Goal: Transaction & Acquisition: Download file/media

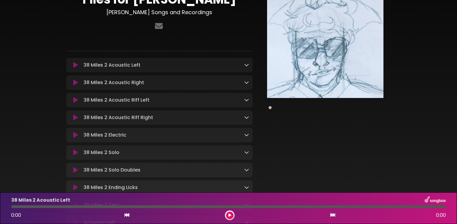
scroll to position [30, 0]
click at [246, 66] on icon at bounding box center [246, 64] width 5 height 5
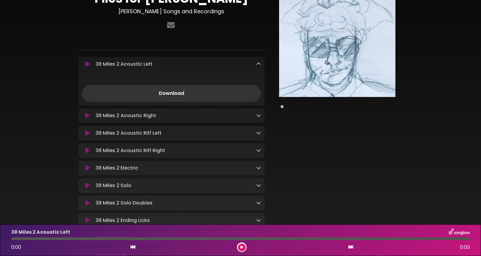
scroll to position [30, 0]
click at [179, 92] on link "Download" at bounding box center [171, 93] width 179 height 17
click at [258, 63] on icon at bounding box center [258, 64] width 5 height 5
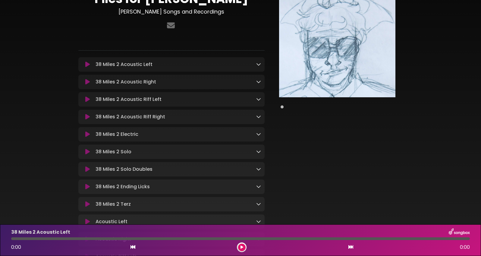
click at [259, 82] on icon at bounding box center [258, 81] width 5 height 5
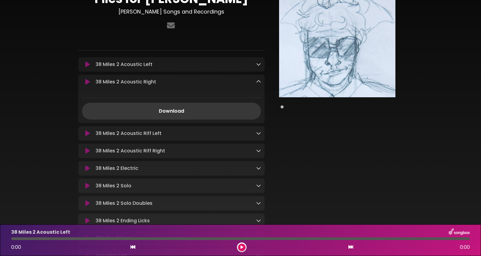
click at [178, 111] on link "Download" at bounding box center [171, 111] width 179 height 17
click at [259, 82] on icon at bounding box center [258, 81] width 5 height 5
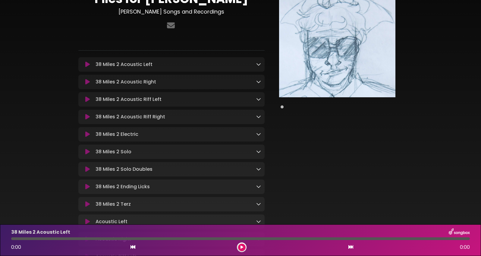
click at [259, 101] on icon at bounding box center [258, 99] width 5 height 5
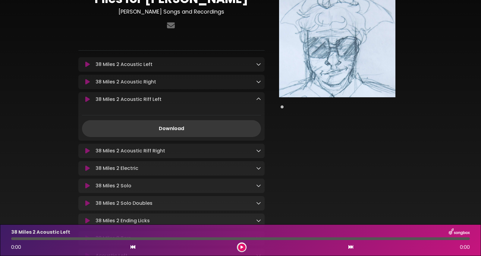
click at [178, 127] on link "Download" at bounding box center [171, 128] width 179 height 17
click at [258, 100] on icon at bounding box center [258, 99] width 5 height 5
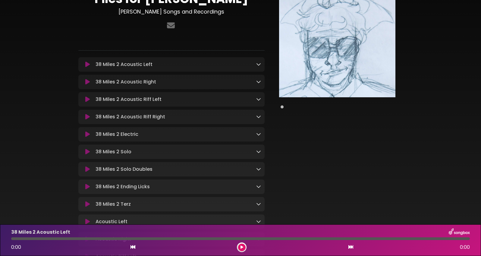
click at [259, 118] on icon at bounding box center [258, 116] width 5 height 5
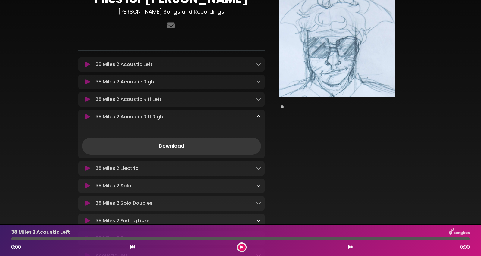
click at [175, 147] on link "Download" at bounding box center [171, 146] width 179 height 17
click at [259, 117] on icon at bounding box center [258, 116] width 5 height 5
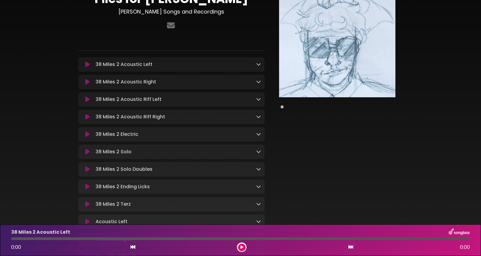
click at [257, 135] on icon at bounding box center [258, 134] width 5 height 5
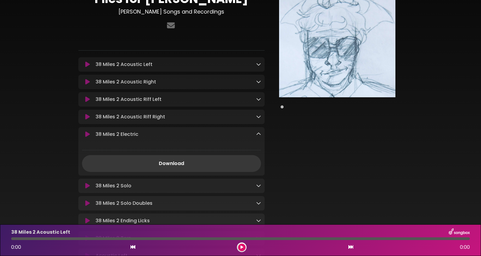
click at [171, 166] on link "Download" at bounding box center [171, 163] width 179 height 17
click at [259, 135] on icon at bounding box center [258, 134] width 5 height 5
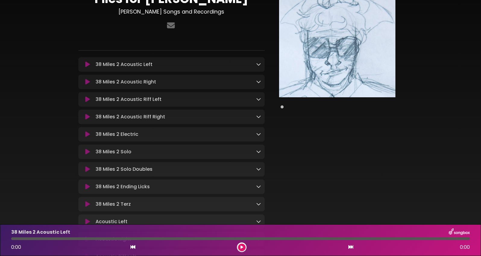
click at [257, 153] on icon at bounding box center [258, 151] width 5 height 5
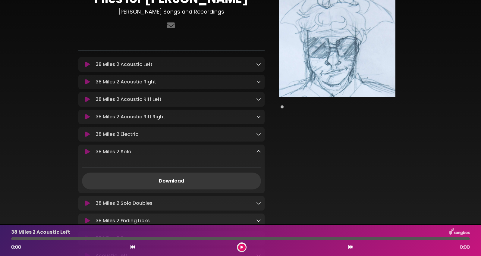
click at [185, 184] on link "Download" at bounding box center [171, 181] width 179 height 17
click at [258, 153] on icon at bounding box center [258, 151] width 5 height 5
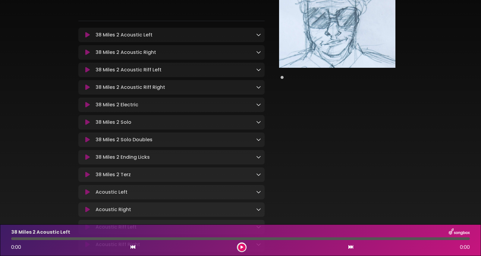
scroll to position [60, 0]
click at [258, 141] on icon at bounding box center [258, 139] width 5 height 5
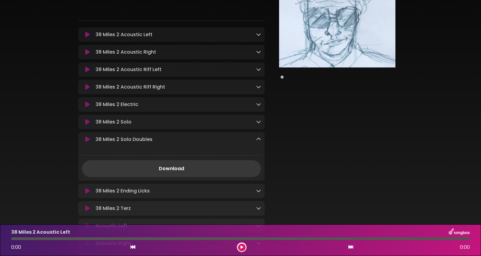
click at [201, 172] on link "Download" at bounding box center [171, 168] width 179 height 17
click at [259, 140] on icon at bounding box center [258, 139] width 5 height 5
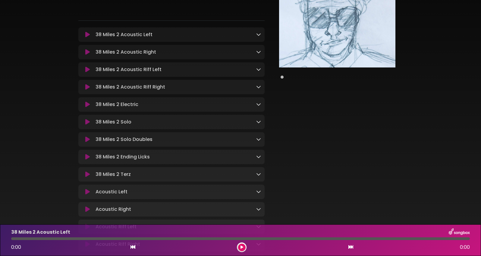
click at [259, 158] on icon at bounding box center [258, 156] width 5 height 5
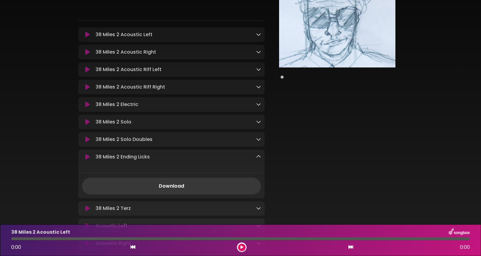
click at [214, 188] on link "Download" at bounding box center [171, 186] width 179 height 17
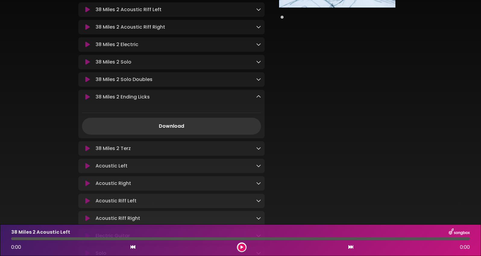
scroll to position [120, 0]
click at [258, 151] on icon at bounding box center [258, 148] width 5 height 5
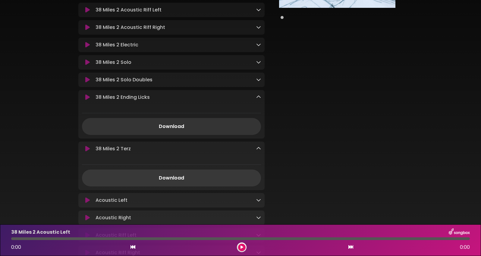
click at [180, 180] on link "Download" at bounding box center [171, 178] width 179 height 17
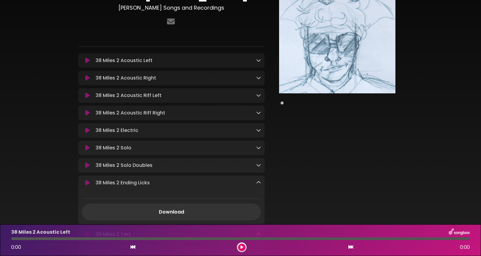
scroll to position [0, 0]
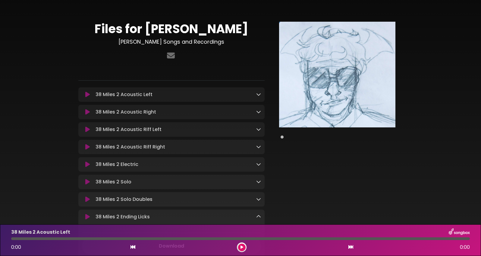
click at [259, 112] on icon at bounding box center [258, 111] width 5 height 5
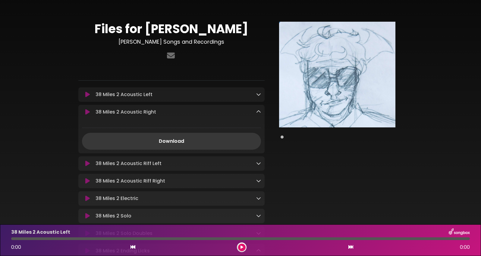
click at [181, 142] on link "Download" at bounding box center [171, 141] width 179 height 17
click at [258, 164] on icon at bounding box center [258, 163] width 5 height 5
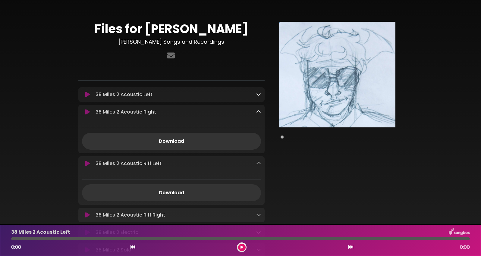
click at [259, 112] on icon at bounding box center [258, 111] width 5 height 5
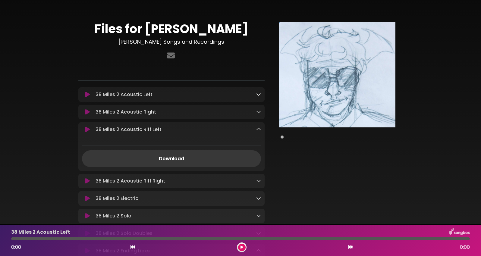
click at [169, 158] on link "Download" at bounding box center [171, 158] width 179 height 17
click at [259, 129] on icon at bounding box center [258, 129] width 5 height 5
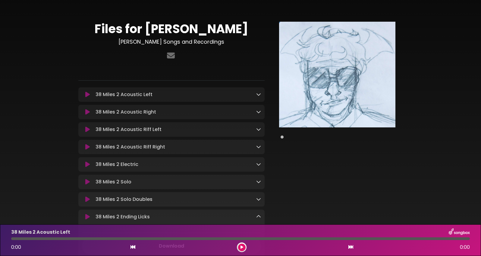
click at [258, 148] on icon at bounding box center [258, 146] width 5 height 5
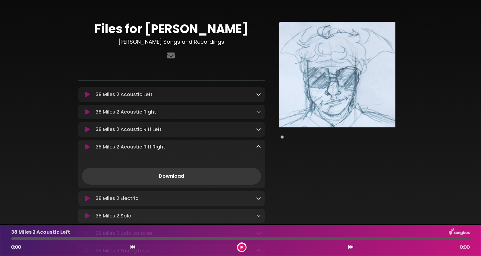
click at [187, 176] on link "Download" at bounding box center [171, 176] width 179 height 17
click at [258, 148] on icon at bounding box center [258, 146] width 5 height 5
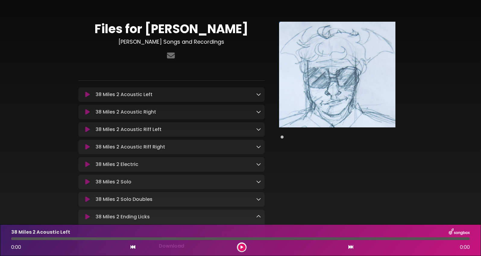
click at [259, 165] on icon at bounding box center [258, 164] width 5 height 5
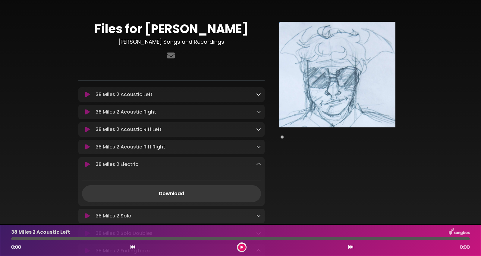
click at [180, 195] on link "Download" at bounding box center [171, 193] width 179 height 17
click at [259, 167] on icon at bounding box center [258, 164] width 5 height 5
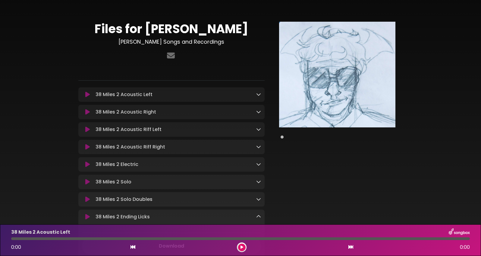
click at [258, 184] on icon at bounding box center [258, 181] width 5 height 5
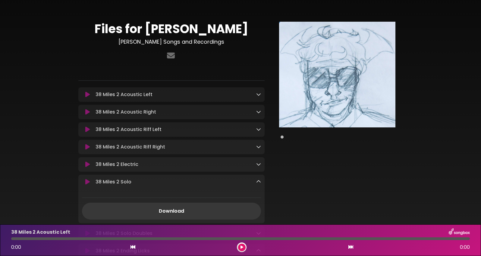
click at [172, 214] on link "Download" at bounding box center [171, 211] width 179 height 17
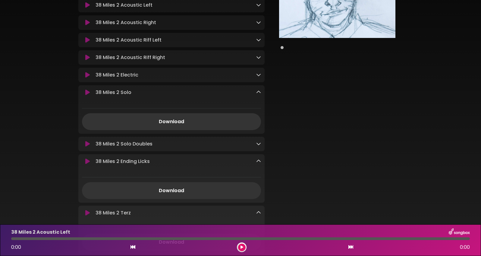
scroll to position [90, 0]
click at [290, 135] on div "Pause Play % buffered" at bounding box center [337, 182] width 138 height 500
click at [258, 93] on icon at bounding box center [258, 92] width 5 height 5
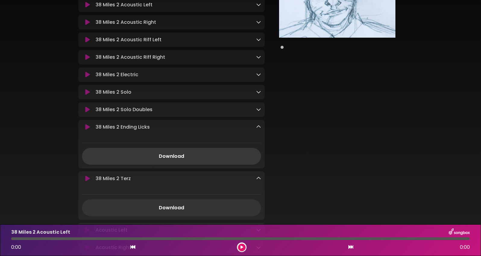
click at [172, 158] on link "Download" at bounding box center [171, 156] width 179 height 17
click at [259, 129] on icon at bounding box center [258, 127] width 5 height 5
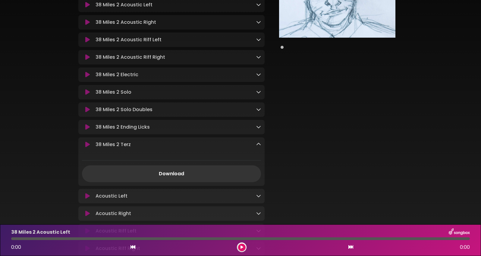
click at [257, 112] on icon at bounding box center [258, 109] width 5 height 5
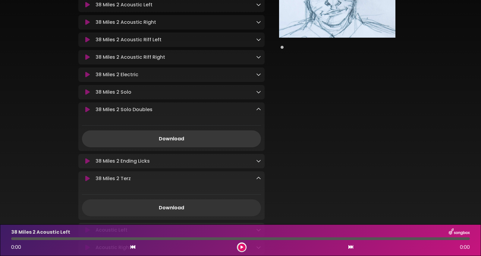
click at [174, 141] on link "Download" at bounding box center [171, 139] width 179 height 17
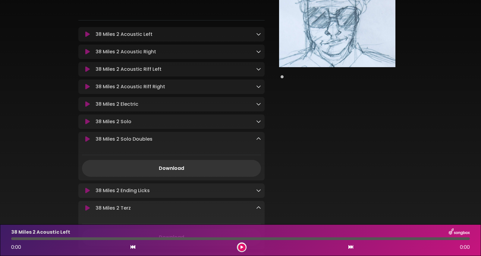
scroll to position [90, 0]
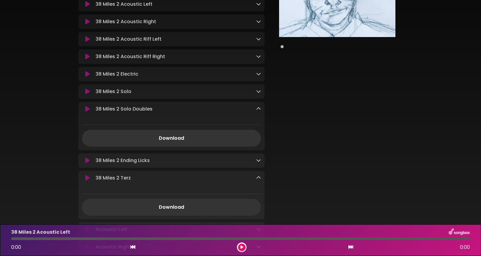
click at [154, 182] on div "38 Miles 2 Terz Loading Track..." at bounding box center [177, 178] width 168 height 7
click at [258, 110] on icon at bounding box center [258, 108] width 5 height 5
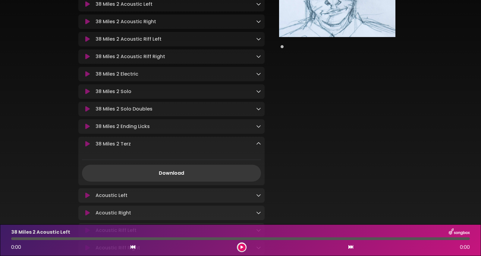
click at [173, 175] on link "Download" at bounding box center [171, 173] width 179 height 17
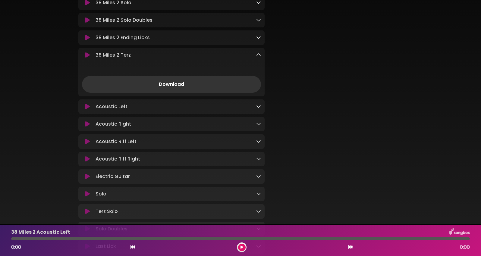
scroll to position [270, 0]
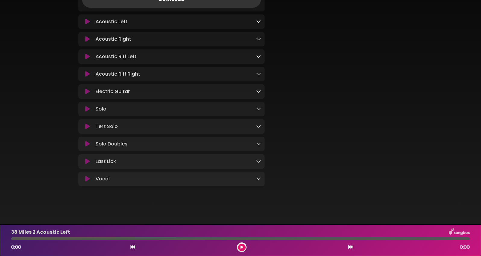
click at [259, 178] on icon at bounding box center [258, 178] width 5 height 5
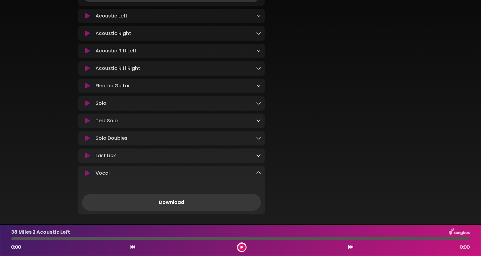
click at [183, 210] on link "Download" at bounding box center [171, 202] width 179 height 17
